Goal: Task Accomplishment & Management: Use online tool/utility

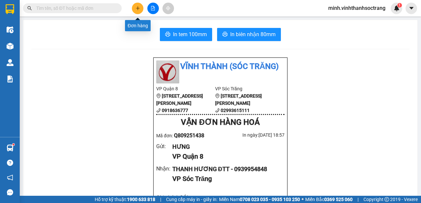
click at [139, 10] on icon "plus" at bounding box center [138, 8] width 5 height 5
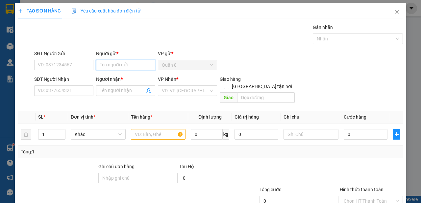
click at [135, 63] on input "Người gửi *" at bounding box center [125, 65] width 59 height 11
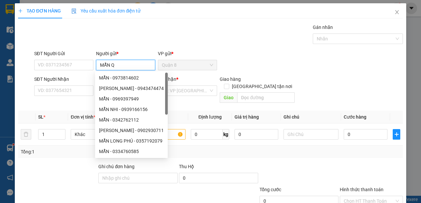
type input "MẪN QA"
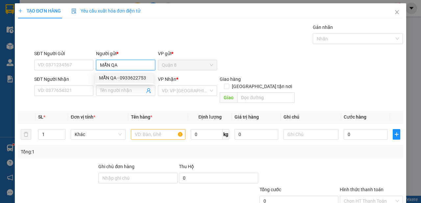
click at [132, 77] on div "MẪN QA - 0933622753" at bounding box center [124, 77] width 51 height 7
type input "0933622753"
type input "MẪN QA"
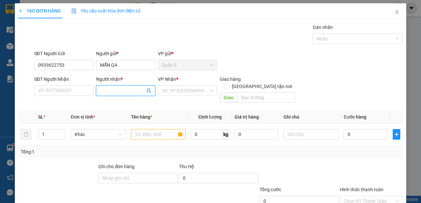
click at [148, 89] on icon "user-add" at bounding box center [148, 90] width 5 height 5
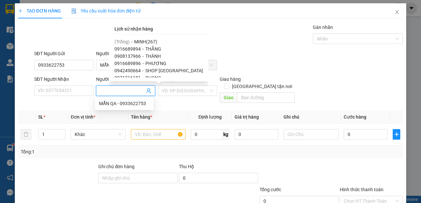
click at [150, 48] on span "THẮNG" at bounding box center [153, 48] width 16 height 5
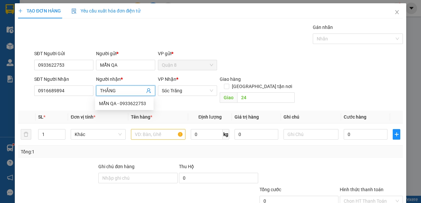
type input "0916689894"
type input "THẮNG"
type input "24"
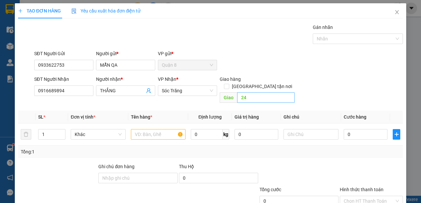
click at [249, 85] on div "Giao hàng [GEOGRAPHIC_DATA] tận nơi Giao 24" at bounding box center [257, 91] width 75 height 30
click at [251, 92] on input "24" at bounding box center [265, 97] width 57 height 11
click at [149, 129] on input "text" at bounding box center [158, 134] width 55 height 11
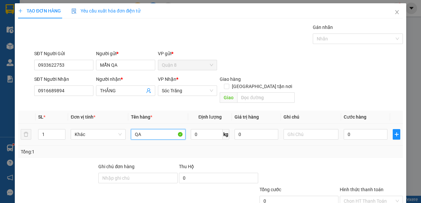
type input "QA"
type input "60"
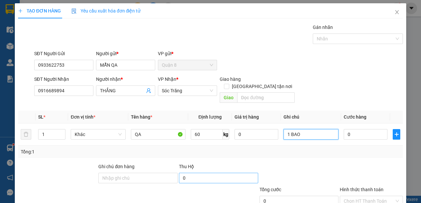
scroll to position [39, 0]
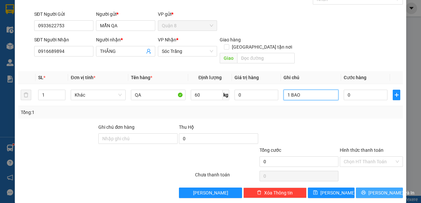
type input "1 BAO"
click at [387, 190] on span "[PERSON_NAME] và In" at bounding box center [391, 193] width 46 height 7
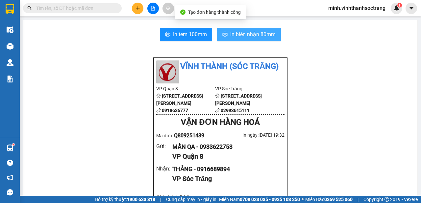
click at [250, 33] on span "In biên nhận 80mm" at bounding box center [252, 34] width 45 height 8
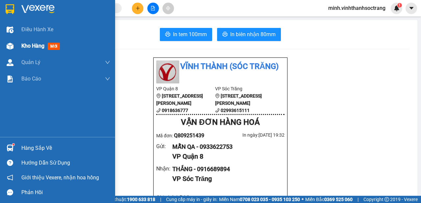
drag, startPoint x: 22, startPoint y: 45, endPoint x: 28, endPoint y: 41, distance: 6.6
click at [23, 45] on span "Kho hàng" at bounding box center [32, 46] width 23 height 6
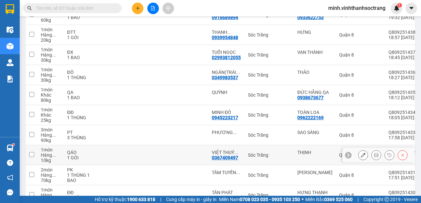
scroll to position [143, 0]
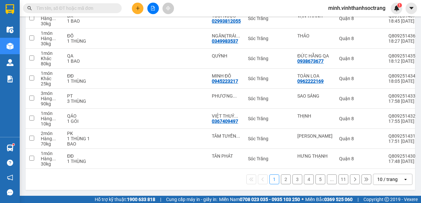
click at [403, 181] on icon "open" at bounding box center [405, 179] width 5 height 5
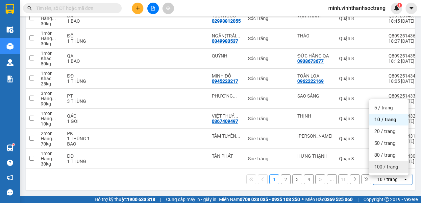
click at [386, 165] on span "100 / trang" at bounding box center [386, 167] width 24 height 7
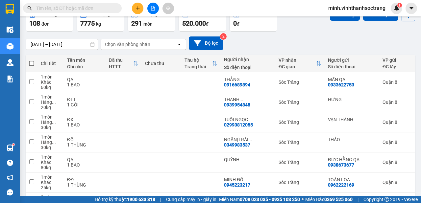
scroll to position [0, 0]
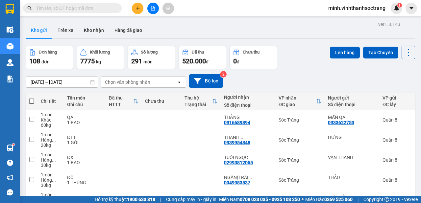
click at [33, 99] on span at bounding box center [31, 101] width 5 height 5
click at [32, 98] on input "checkbox" at bounding box center [32, 98] width 0 height 0
checkbox input "true"
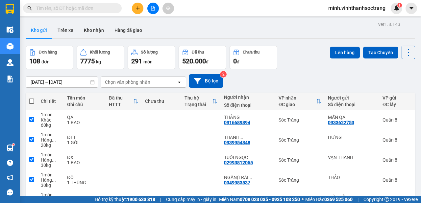
checkbox input "true"
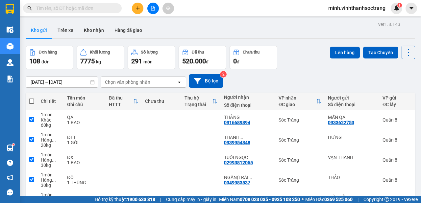
checkbox input "true"
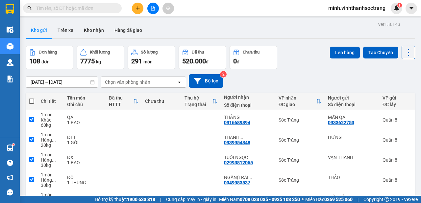
checkbox input "true"
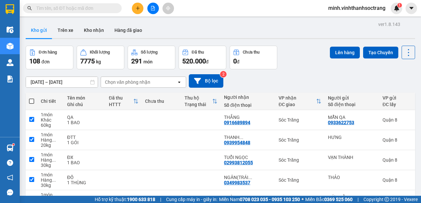
checkbox input "true"
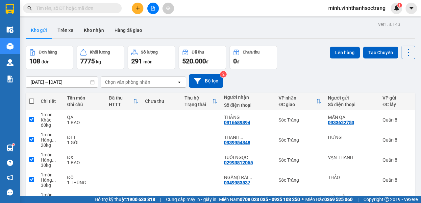
checkbox input "true"
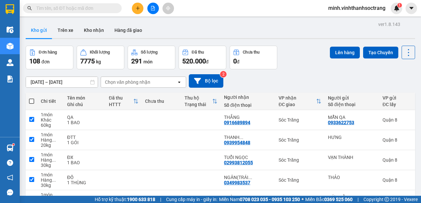
checkbox input "true"
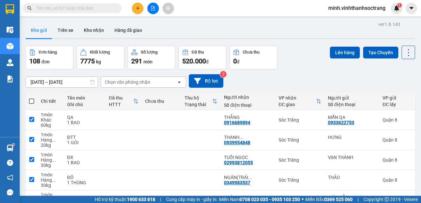
checkbox input "true"
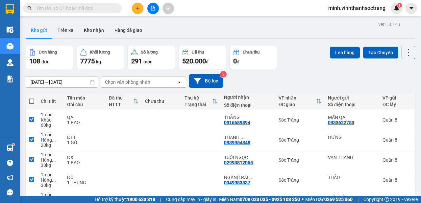
checkbox input "true"
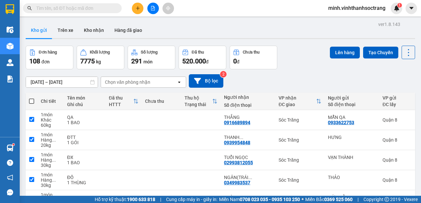
checkbox input "true"
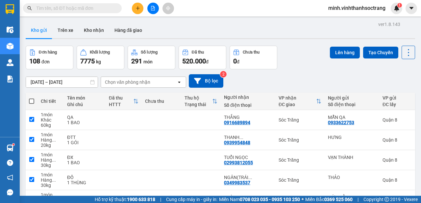
checkbox input "true"
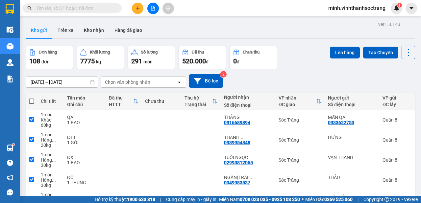
checkbox input "true"
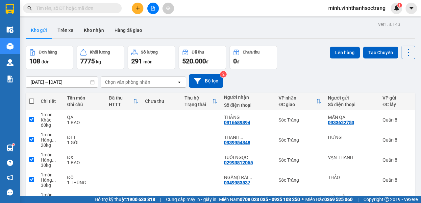
checkbox input "true"
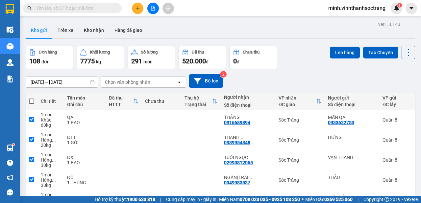
checkbox input "true"
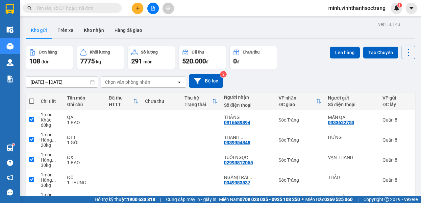
checkbox input "true"
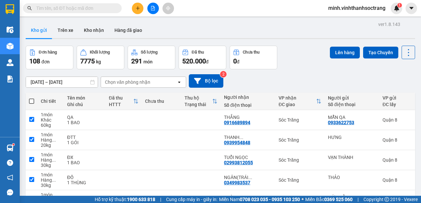
checkbox input "true"
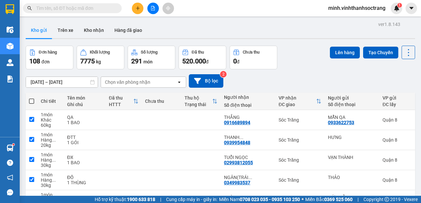
checkbox input "true"
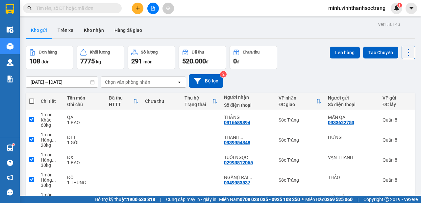
checkbox input "true"
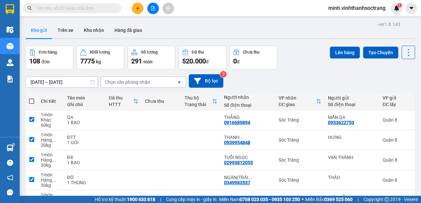
checkbox input "true"
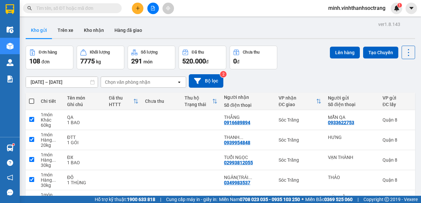
checkbox input "true"
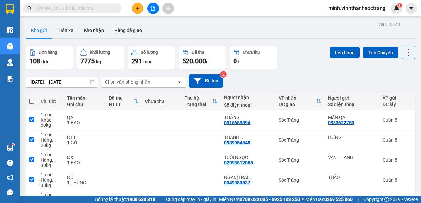
checkbox input "true"
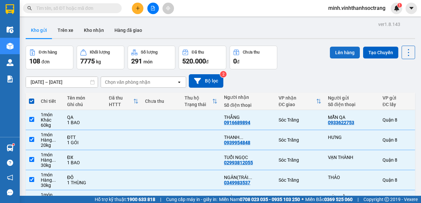
click at [334, 49] on button "Lên hàng" at bounding box center [345, 53] width 30 height 12
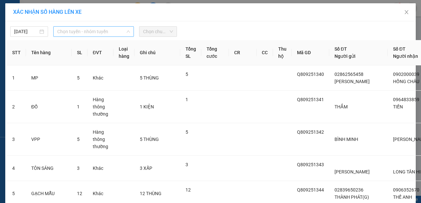
click at [92, 31] on span "Chọn tuyến - nhóm tuyến" at bounding box center [93, 32] width 73 height 10
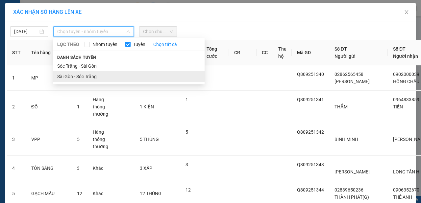
click at [86, 76] on li "Sài Gòn - Sóc Trăng" at bounding box center [128, 76] width 151 height 11
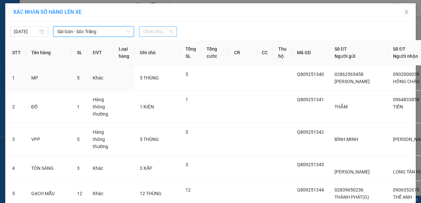
click at [166, 33] on span "Chọn chuyến" at bounding box center [158, 32] width 30 height 10
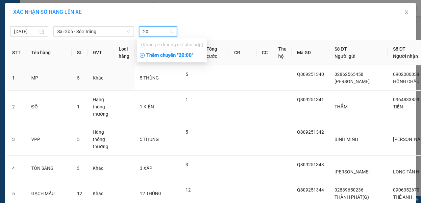
type input "20"
click at [167, 52] on div "Thêm chuyến " 20:00 "" at bounding box center [172, 55] width 70 height 11
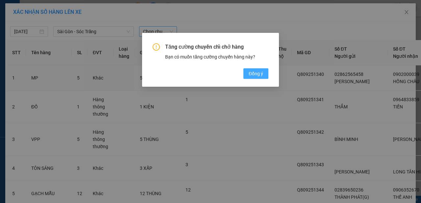
click at [250, 72] on span "Đồng ý" at bounding box center [256, 73] width 14 height 7
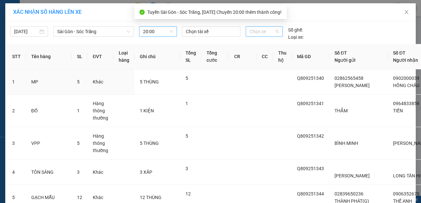
click at [273, 31] on span "Chọn xe" at bounding box center [264, 32] width 29 height 10
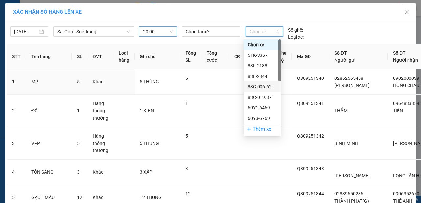
click at [266, 88] on div "83C-006.62" at bounding box center [262, 86] width 29 height 7
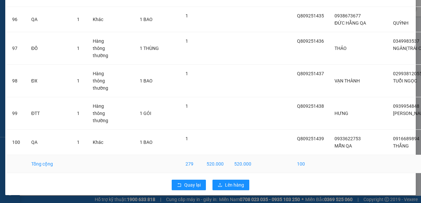
scroll to position [2914, 0]
drag, startPoint x: 226, startPoint y: 184, endPoint x: 224, endPoint y: 181, distance: 3.5
click at [226, 183] on span "Lên hàng" at bounding box center [234, 185] width 19 height 7
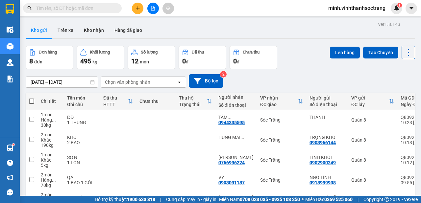
click at [29, 102] on th at bounding box center [32, 101] width 12 height 17
click at [30, 103] on span at bounding box center [31, 101] width 5 height 5
click at [32, 98] on input "checkbox" at bounding box center [32, 98] width 0 height 0
checkbox input "true"
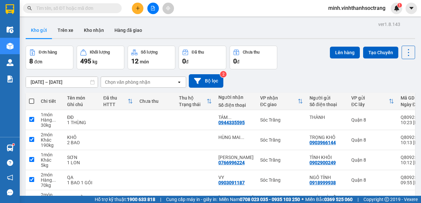
checkbox input "true"
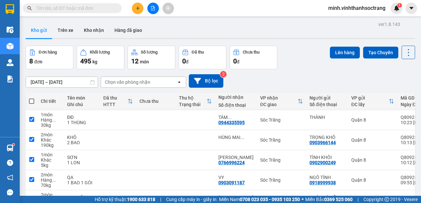
checkbox input "true"
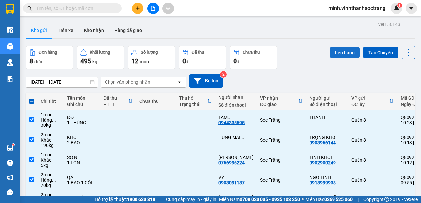
click at [334, 49] on button "Lên hàng" at bounding box center [345, 53] width 30 height 12
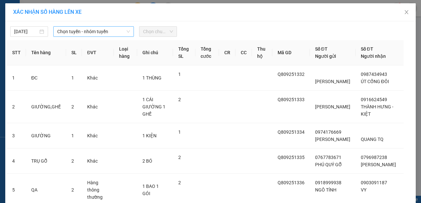
click at [99, 32] on span "Chọn tuyến - nhóm tuyến" at bounding box center [93, 32] width 73 height 10
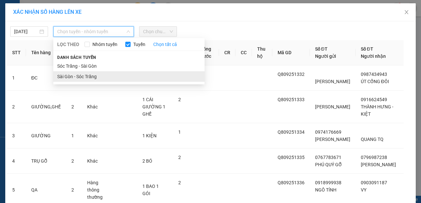
click at [89, 77] on li "Sài Gòn - Sóc Trăng" at bounding box center [128, 76] width 151 height 11
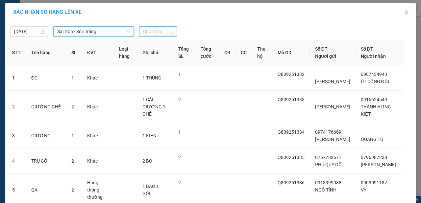
click at [161, 32] on span "Chọn chuyến" at bounding box center [158, 32] width 30 height 10
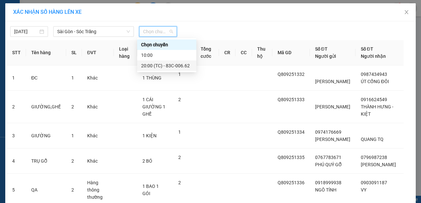
click at [165, 66] on div "20:00 (TC) - 83C-006.62" at bounding box center [166, 65] width 51 height 7
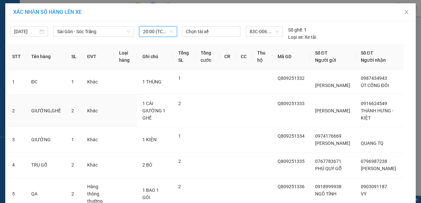
scroll to position [138, 0]
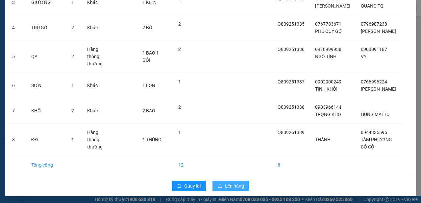
click at [233, 186] on span "Lên hàng" at bounding box center [234, 186] width 19 height 7
